Goal: Task Accomplishment & Management: Manage account settings

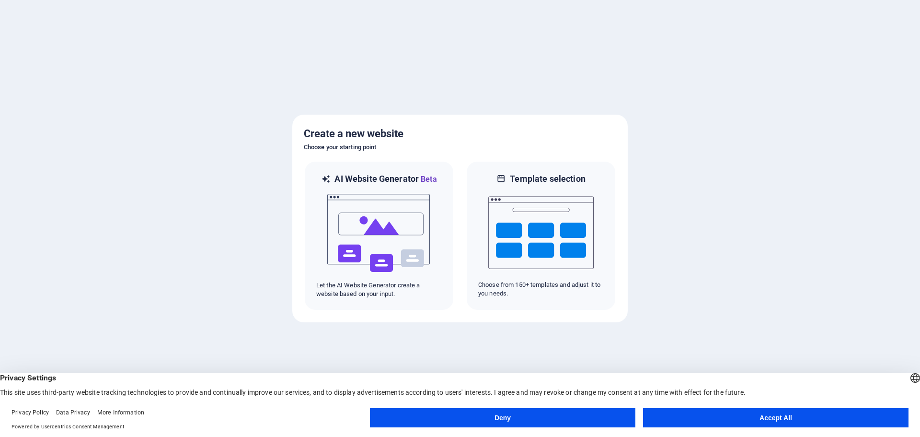
click at [759, 422] on button "Accept All" at bounding box center [775, 417] width 265 height 19
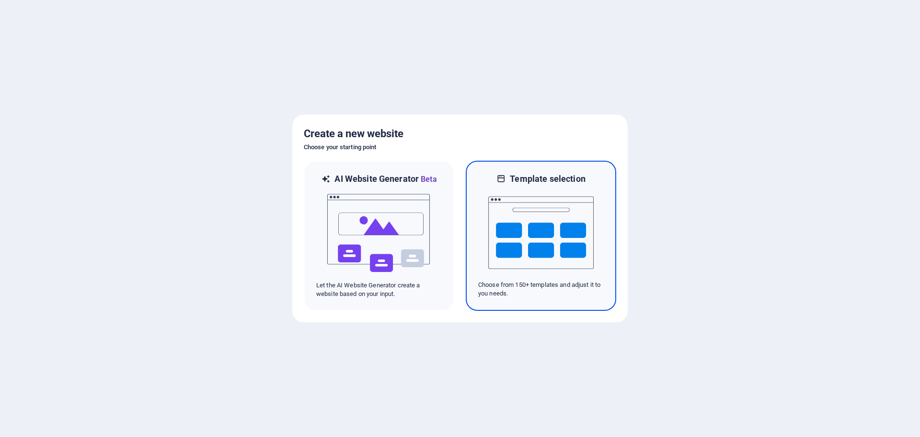
click at [554, 216] on img at bounding box center [540, 233] width 105 height 96
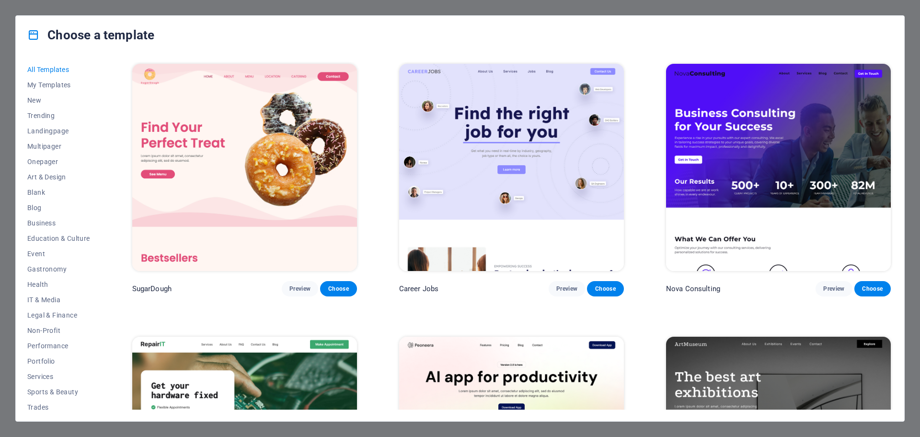
click at [289, 173] on img at bounding box center [244, 167] width 225 height 207
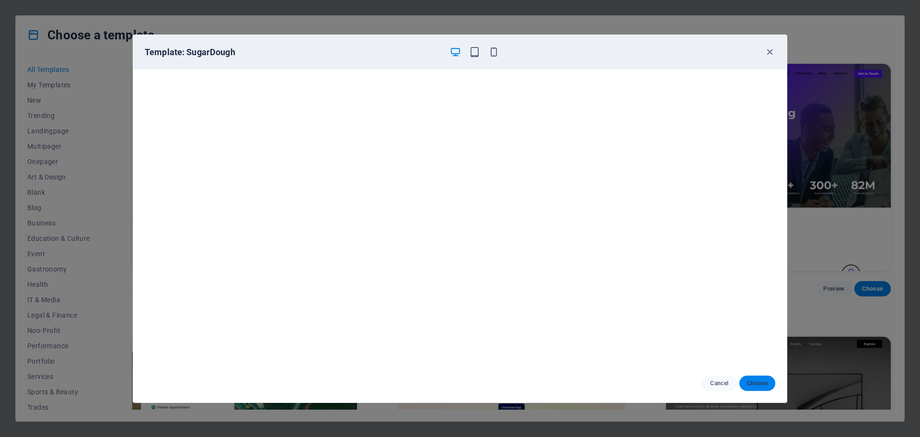
click at [751, 383] on span "Choose" at bounding box center [757, 383] width 21 height 8
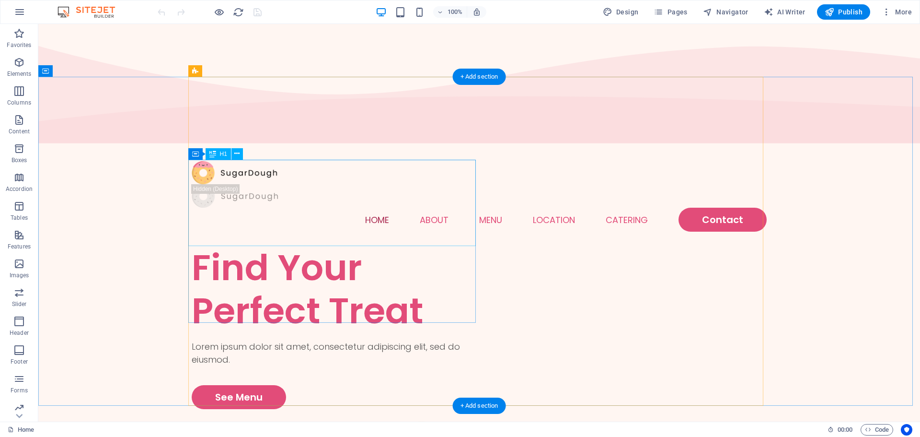
click at [301, 246] on div "Find Your Perfect Treat" at bounding box center [336, 289] width 288 height 86
click at [302, 246] on div "Find Your Perfect Treat" at bounding box center [336, 289] width 288 height 86
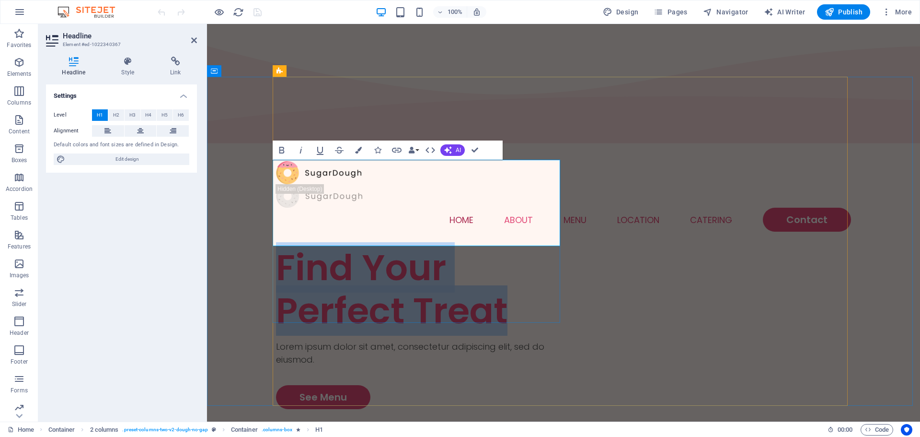
click at [478, 246] on h1 "Find Your Perfect Treat" at bounding box center [420, 289] width 288 height 86
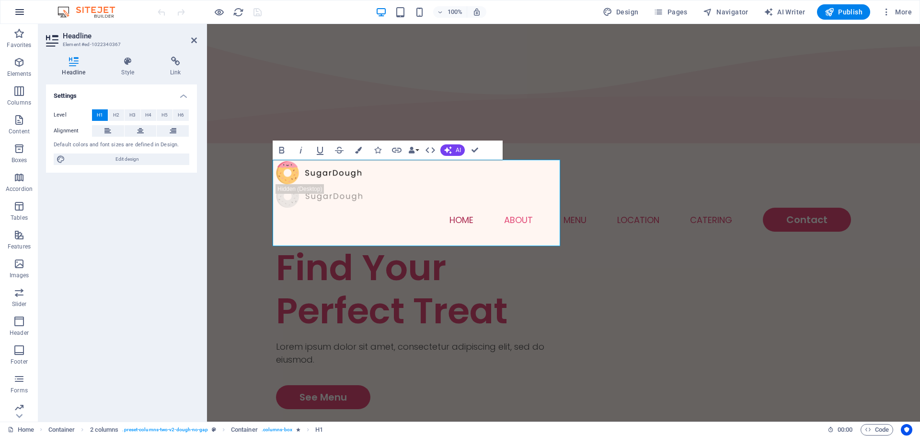
click at [17, 14] on icon "button" at bounding box center [20, 12] width 12 height 12
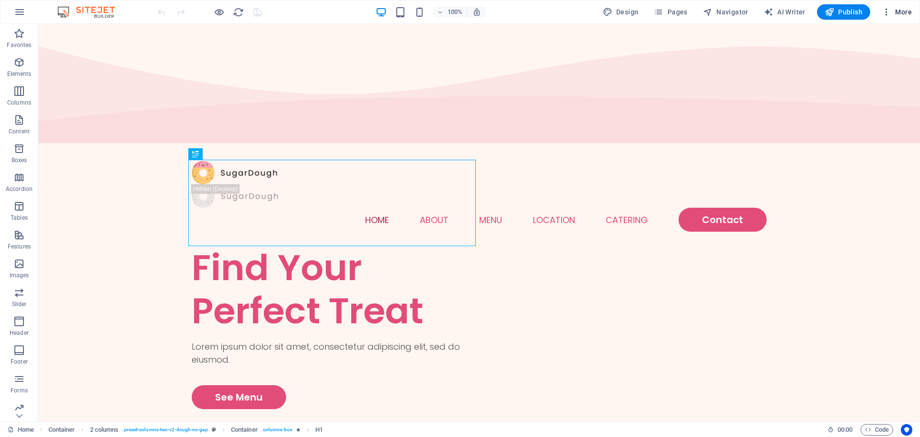
click at [900, 11] on span "More" at bounding box center [897, 12] width 30 height 10
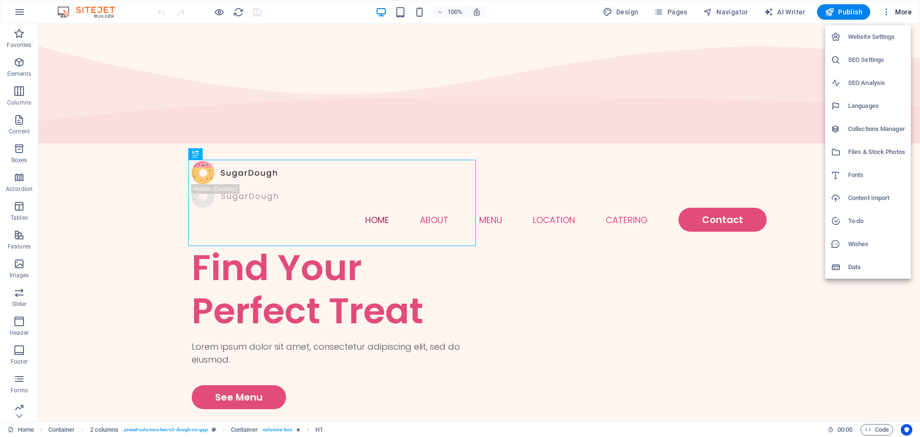
click at [623, 14] on div at bounding box center [460, 218] width 920 height 437
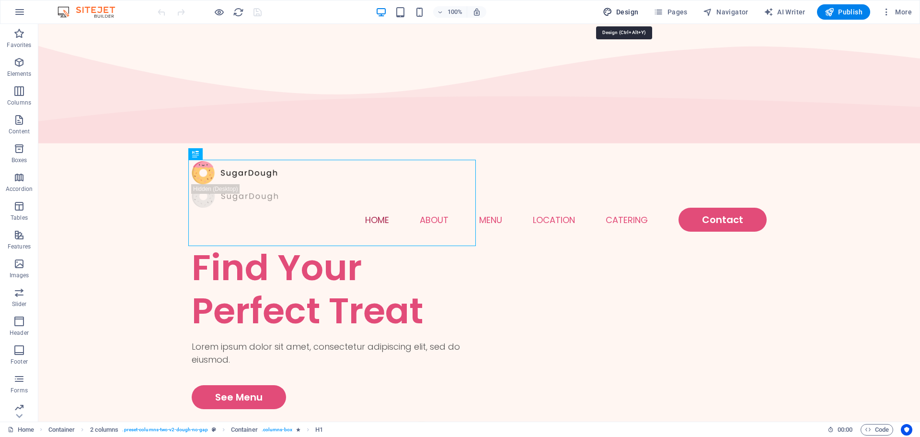
click at [624, 11] on span "Design" at bounding box center [621, 12] width 36 height 10
select select "px"
select select "300"
select select "px"
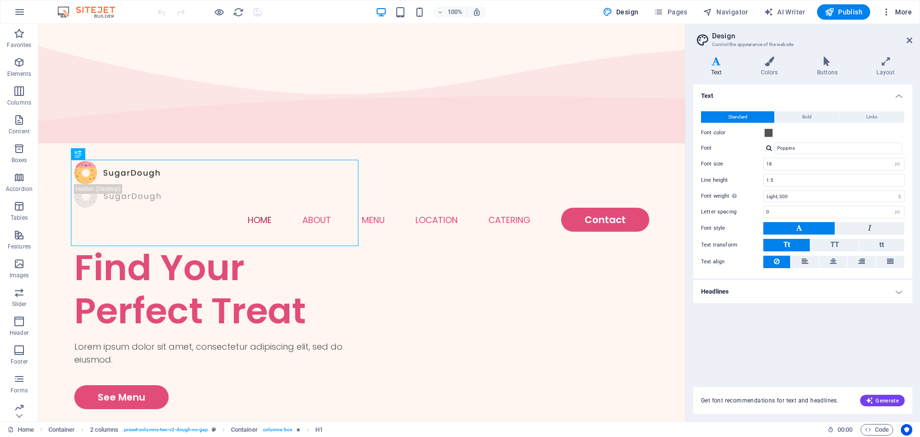
click at [902, 12] on span "More" at bounding box center [897, 12] width 30 height 10
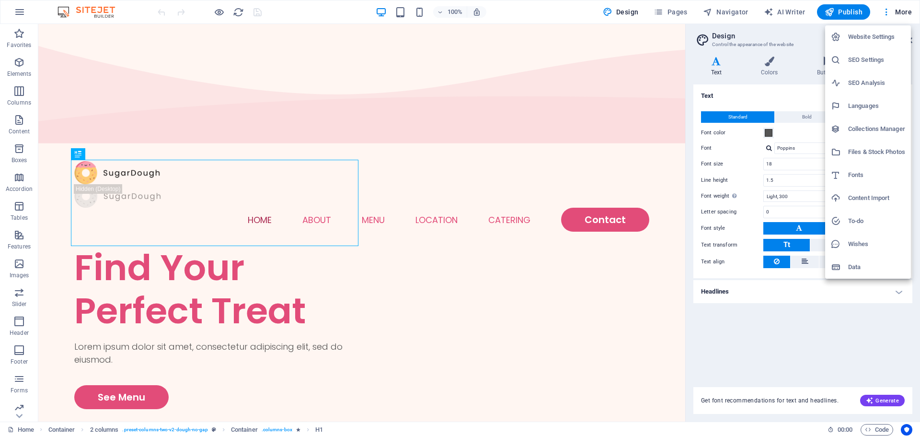
click at [846, 328] on div at bounding box center [460, 218] width 920 height 437
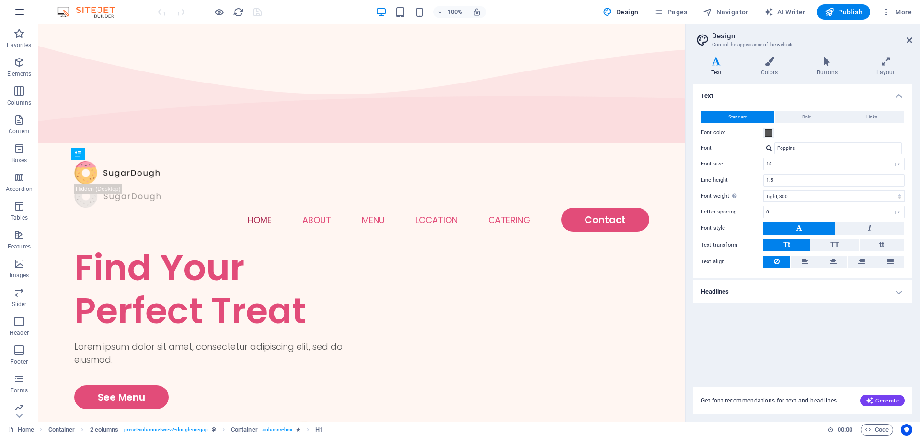
click at [23, 8] on icon "button" at bounding box center [20, 12] width 12 height 12
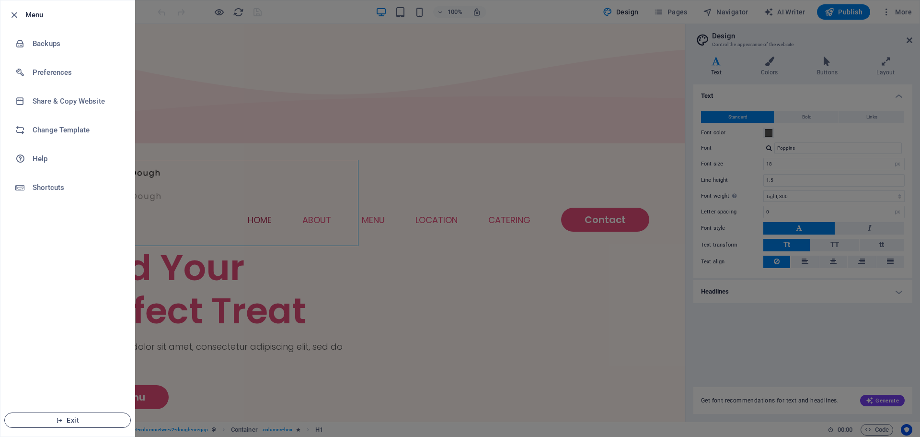
click at [69, 422] on span "Exit" at bounding box center [67, 420] width 110 height 8
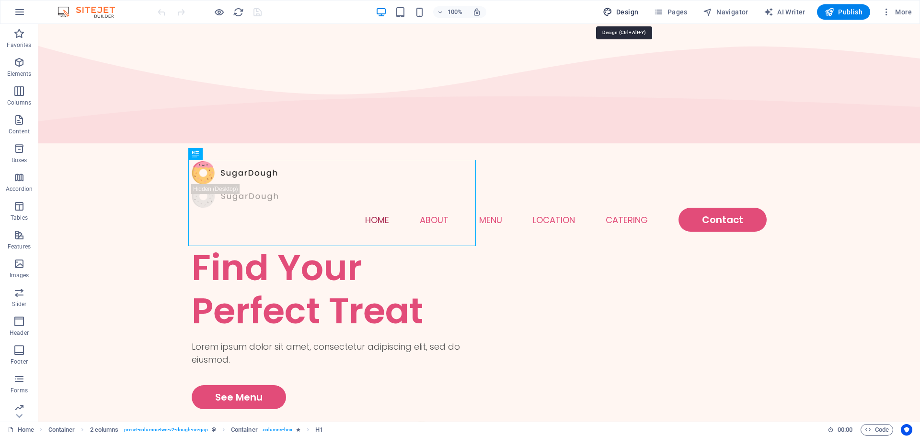
click at [630, 12] on span "Design" at bounding box center [621, 12] width 36 height 10
select select "px"
select select "300"
select select "px"
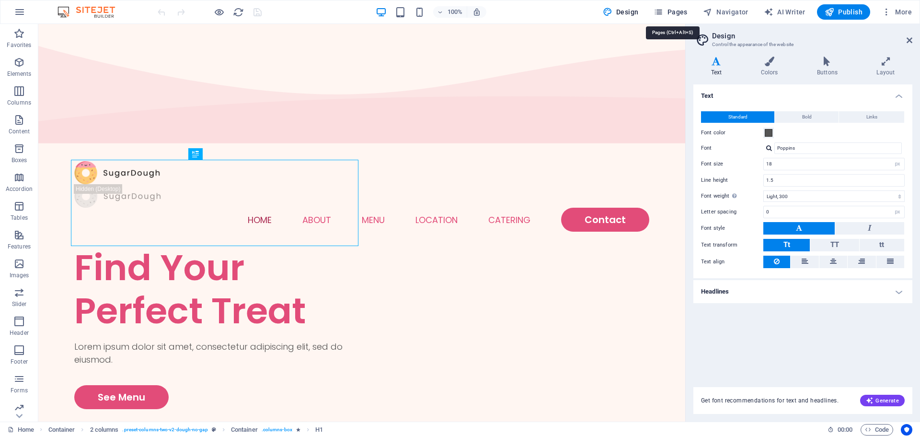
click at [678, 13] on span "Pages" at bounding box center [671, 12] width 34 height 10
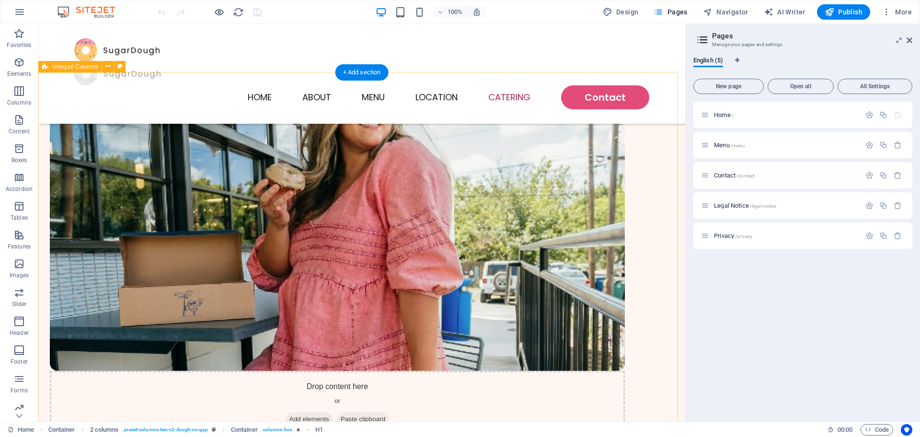
scroll to position [2300, 0]
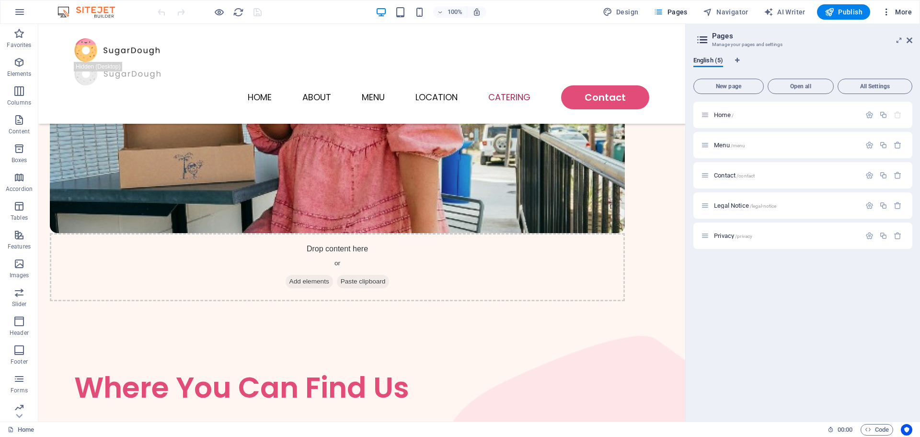
click at [888, 10] on icon "button" at bounding box center [887, 12] width 10 height 10
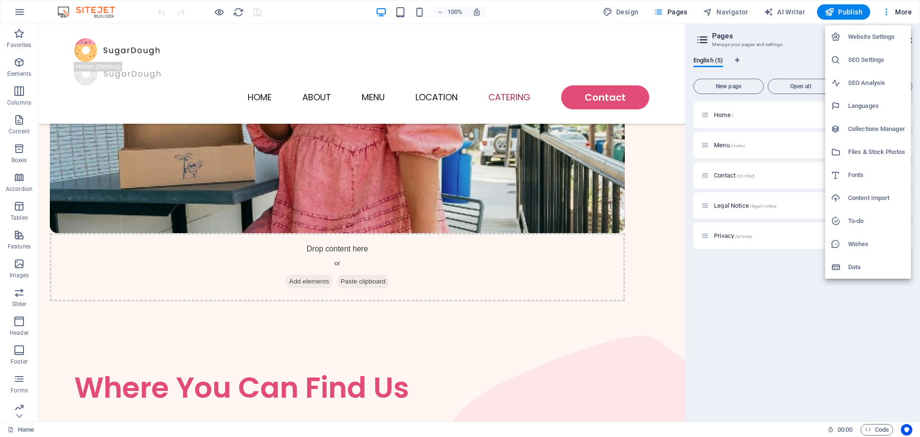
click at [866, 33] on h6 "Website Settings" at bounding box center [876, 37] width 57 height 12
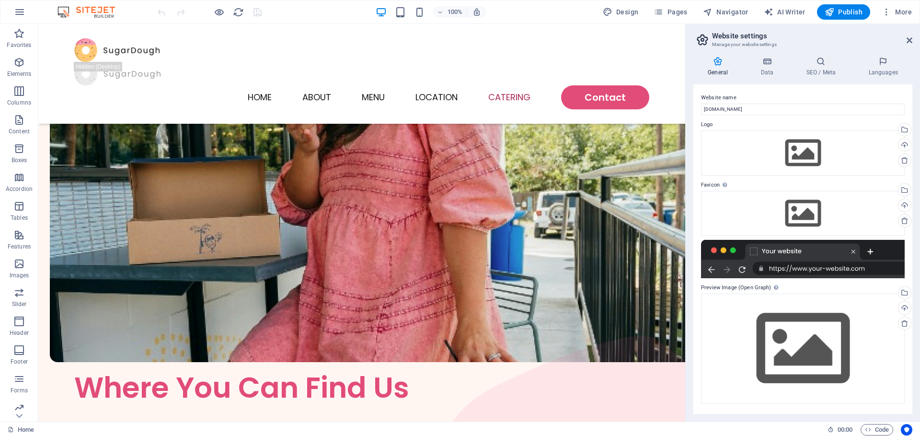
click at [719, 65] on icon at bounding box center [717, 62] width 49 height 10
click at [888, 64] on icon at bounding box center [883, 62] width 58 height 10
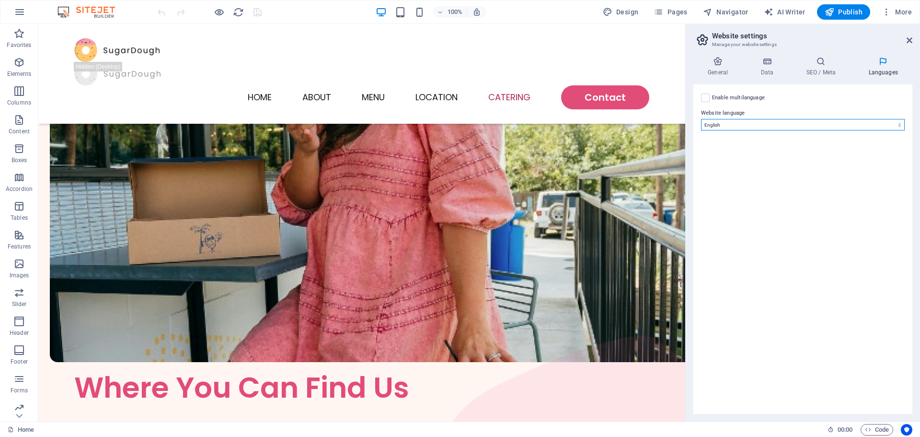
click at [838, 126] on select "Abkhazian Afar Afrikaans Akan Albanian Amharic Arabic Aragonese Armenian Assame…" at bounding box center [803, 125] width 204 height 12
select select "43"
click at [701, 119] on select "Abkhazian Afar Afrikaans Akan Albanian Amharic Arabic Aragonese Armenian Assame…" at bounding box center [803, 125] width 204 height 12
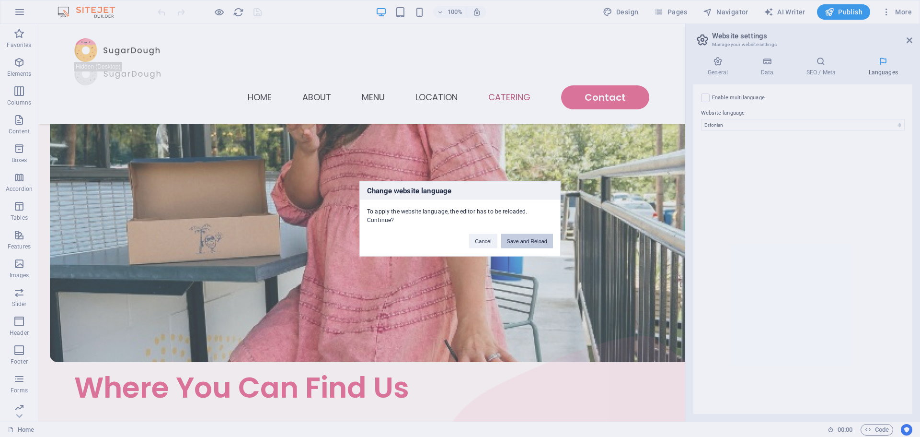
click at [524, 242] on button "Save and Reload" at bounding box center [527, 240] width 52 height 14
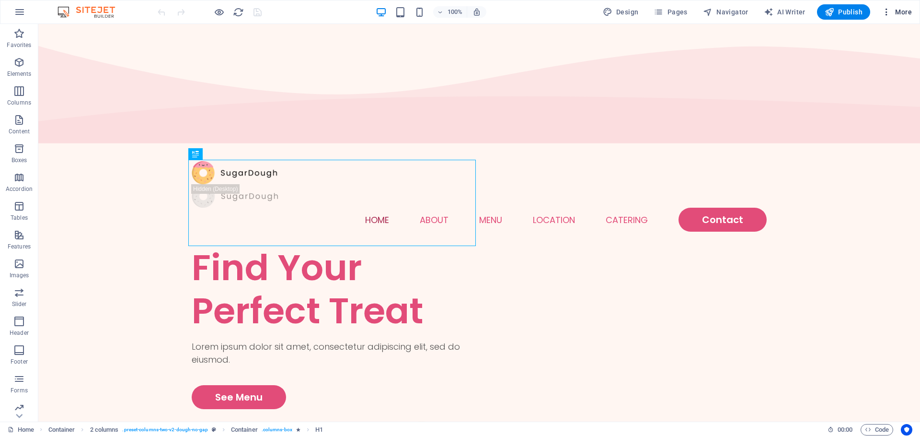
click at [892, 10] on span "More" at bounding box center [897, 12] width 30 height 10
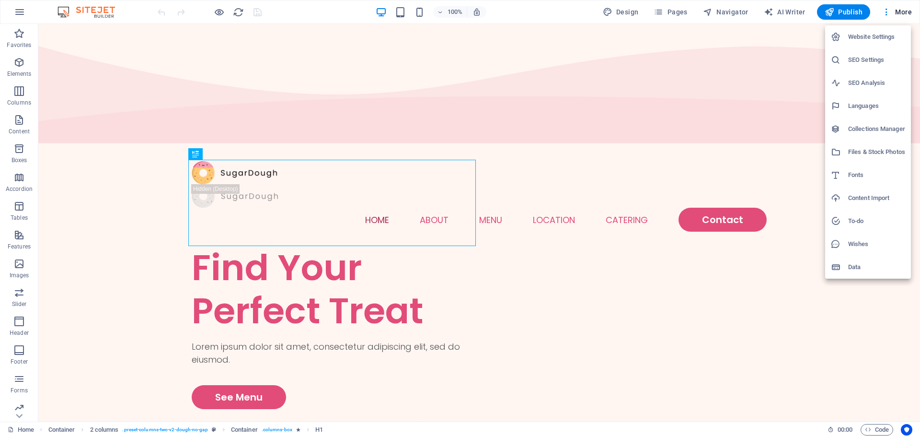
click at [861, 39] on h6 "Website Settings" at bounding box center [876, 37] width 57 height 12
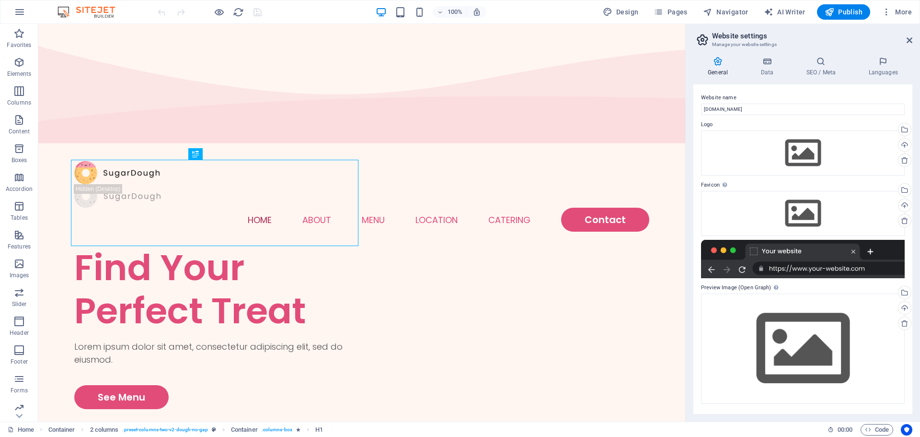
click at [727, 35] on h2 "Website settings" at bounding box center [812, 36] width 200 height 9
click at [625, 11] on span "Design" at bounding box center [621, 12] width 36 height 10
select select "px"
select select "300"
select select "px"
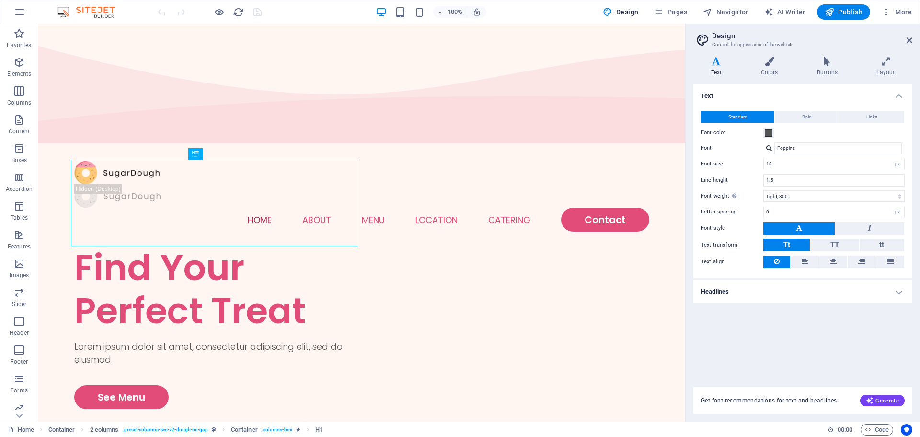
click at [91, 12] on img at bounding box center [91, 12] width 72 height 12
click at [100, 5] on div "100% Design Pages Navigator AI Writer Publish More" at bounding box center [459, 11] width 919 height 23
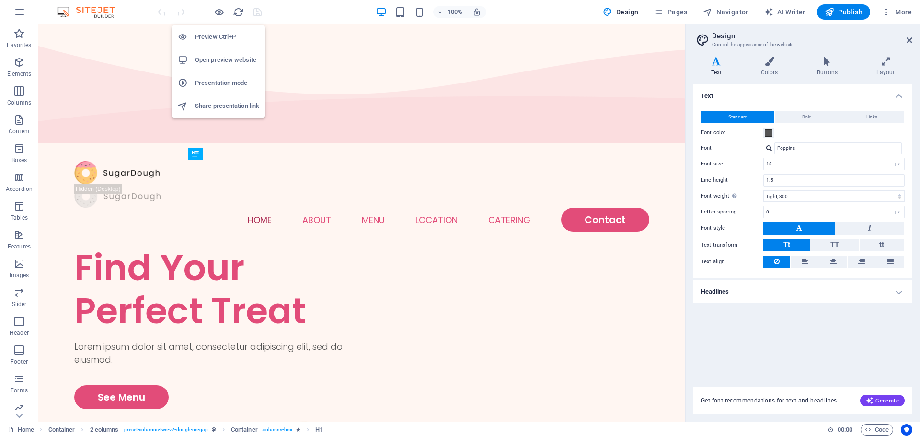
click at [216, 33] on h6 "Preview Ctrl+P" at bounding box center [227, 37] width 64 height 12
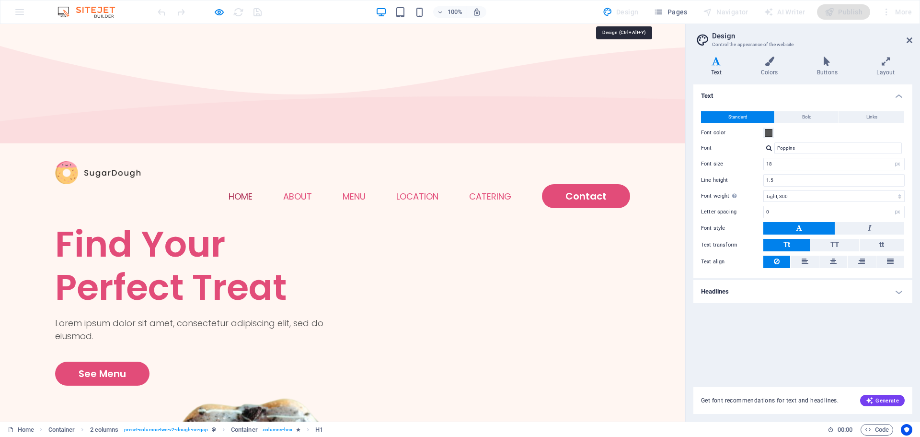
click at [610, 13] on div "Design" at bounding box center [621, 11] width 44 height 15
click at [17, 12] on div "100% Design Pages Navigator AI Writer Publish More" at bounding box center [459, 11] width 919 height 23
